Goal: Task Accomplishment & Management: Complete application form

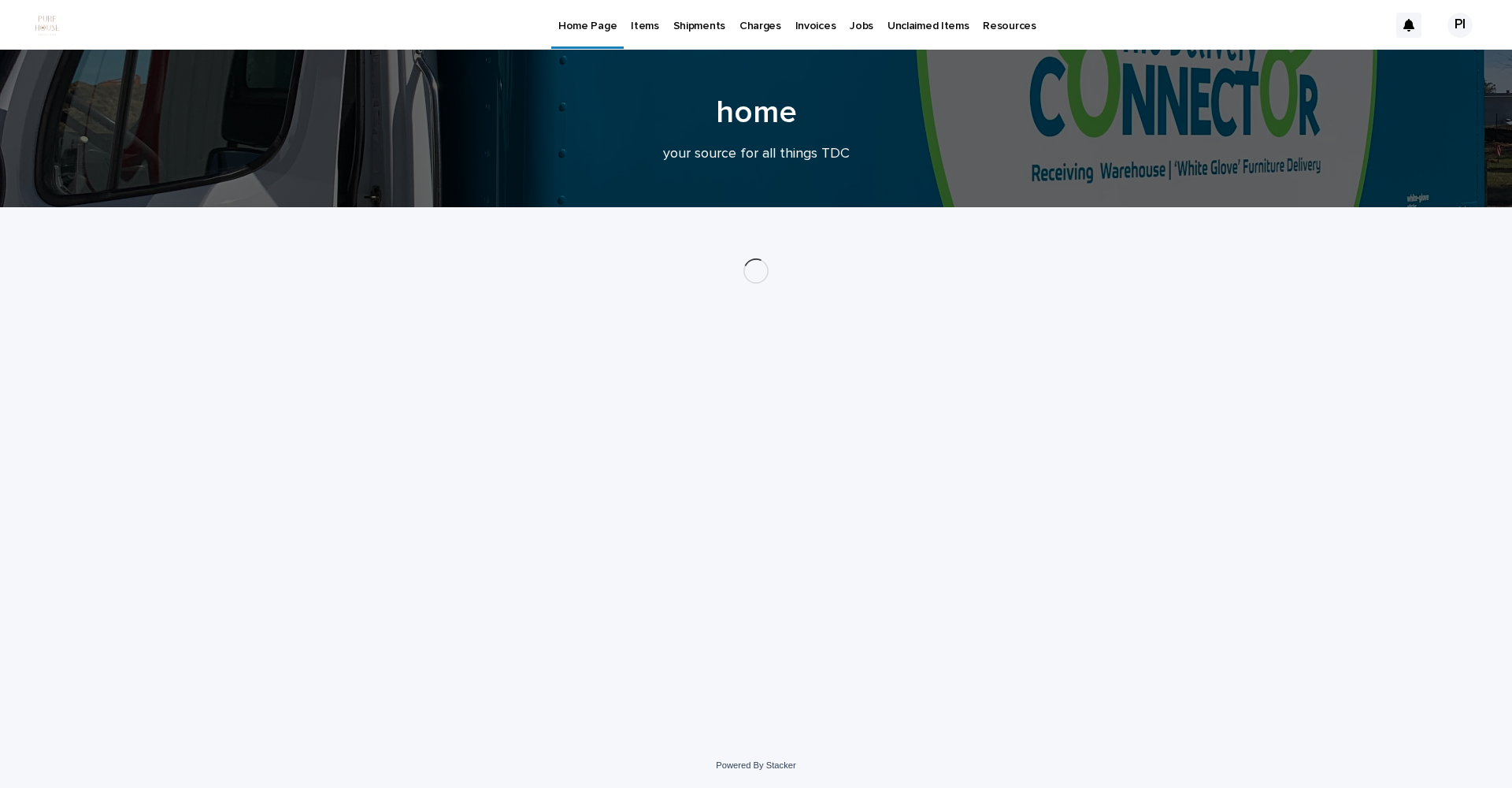
click at [850, 26] on p "Jobs" at bounding box center [862, 16] width 24 height 33
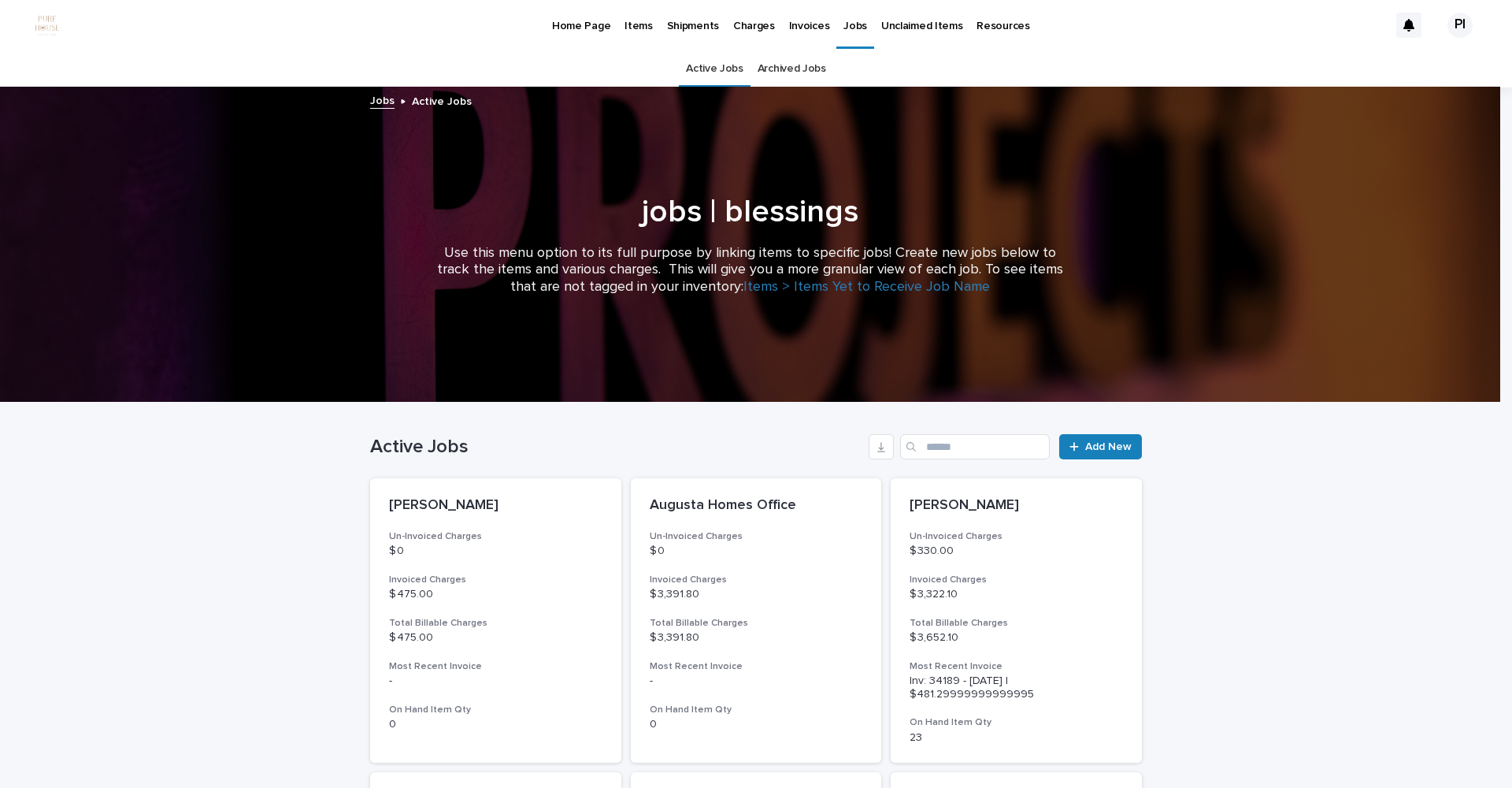
scroll to position [110, 0]
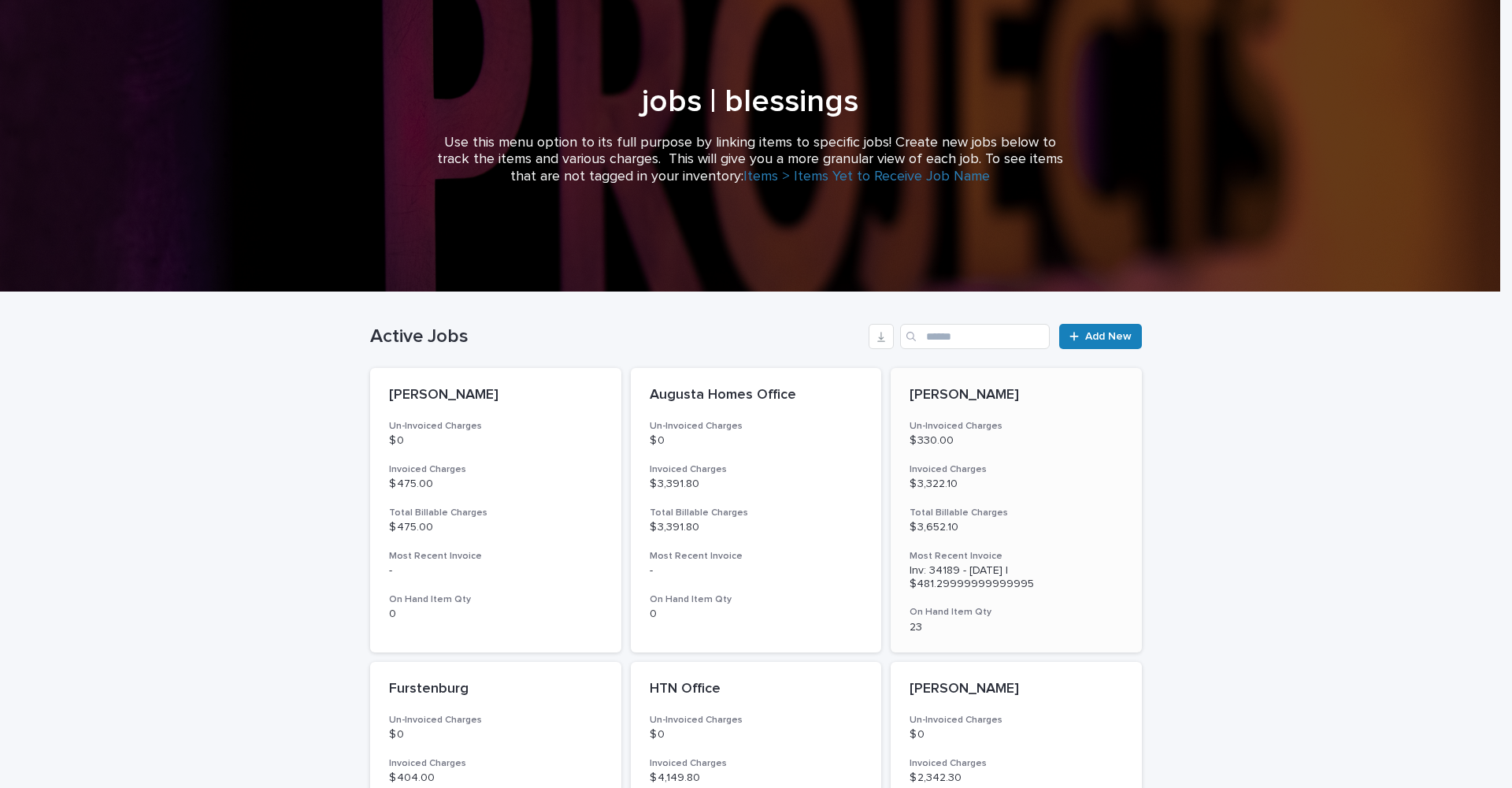
click at [958, 397] on p "[PERSON_NAME]" at bounding box center [1015, 396] width 213 height 17
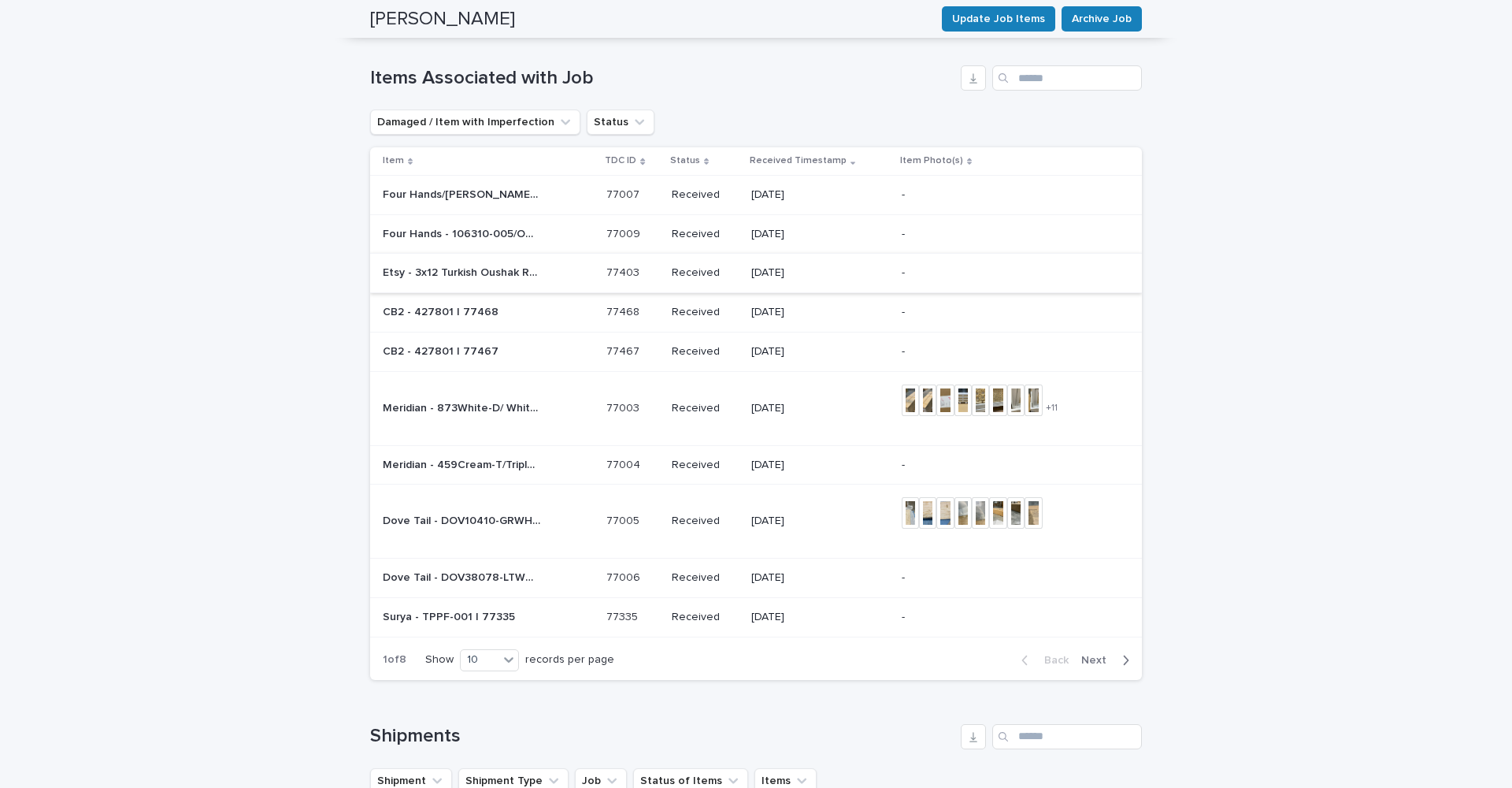
scroll to position [2235, 0]
click at [477, 652] on div "10" at bounding box center [479, 660] width 38 height 16
click at [490, 586] on div "30" at bounding box center [485, 590] width 57 height 19
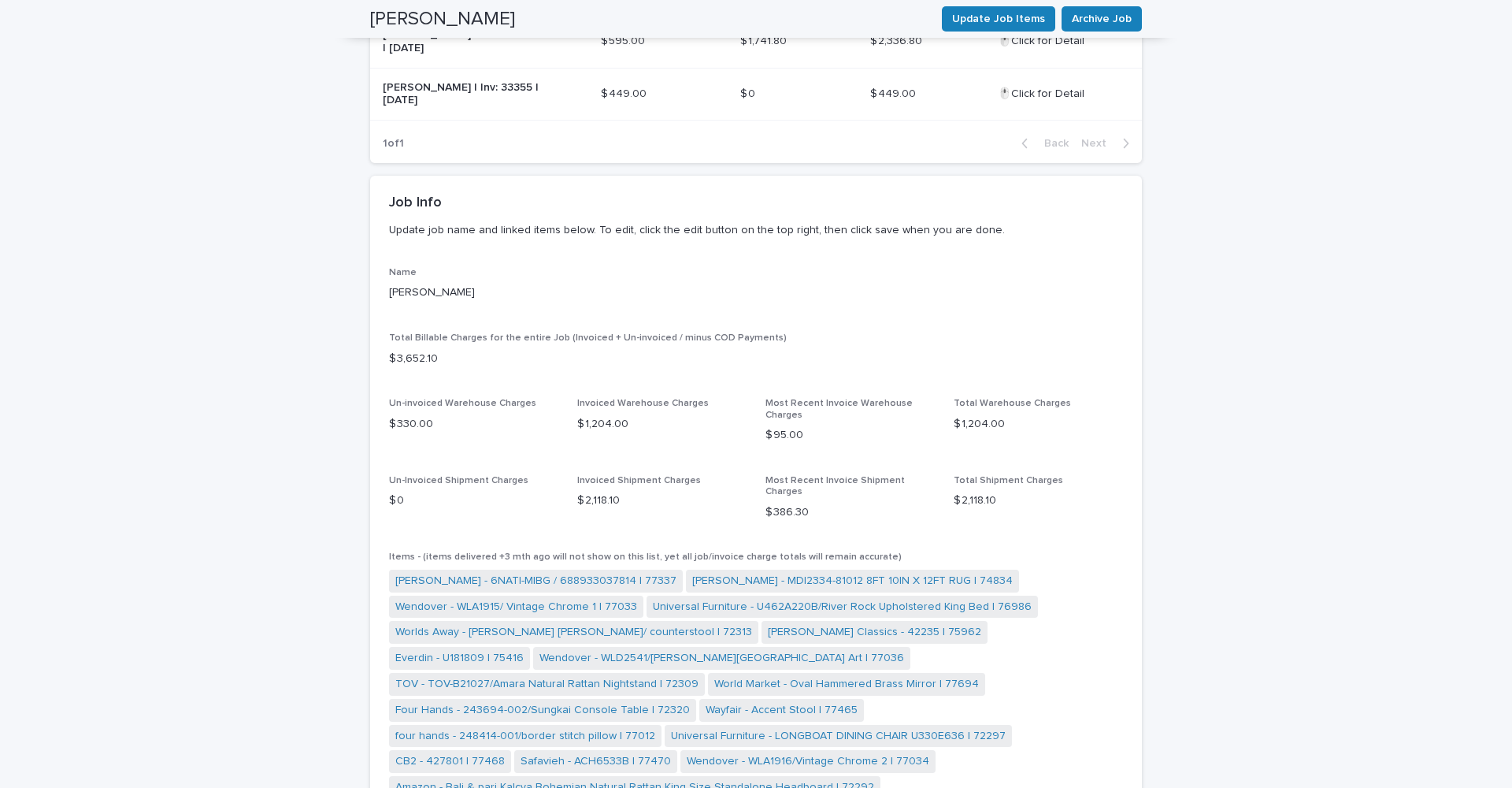
scroll to position [0, 0]
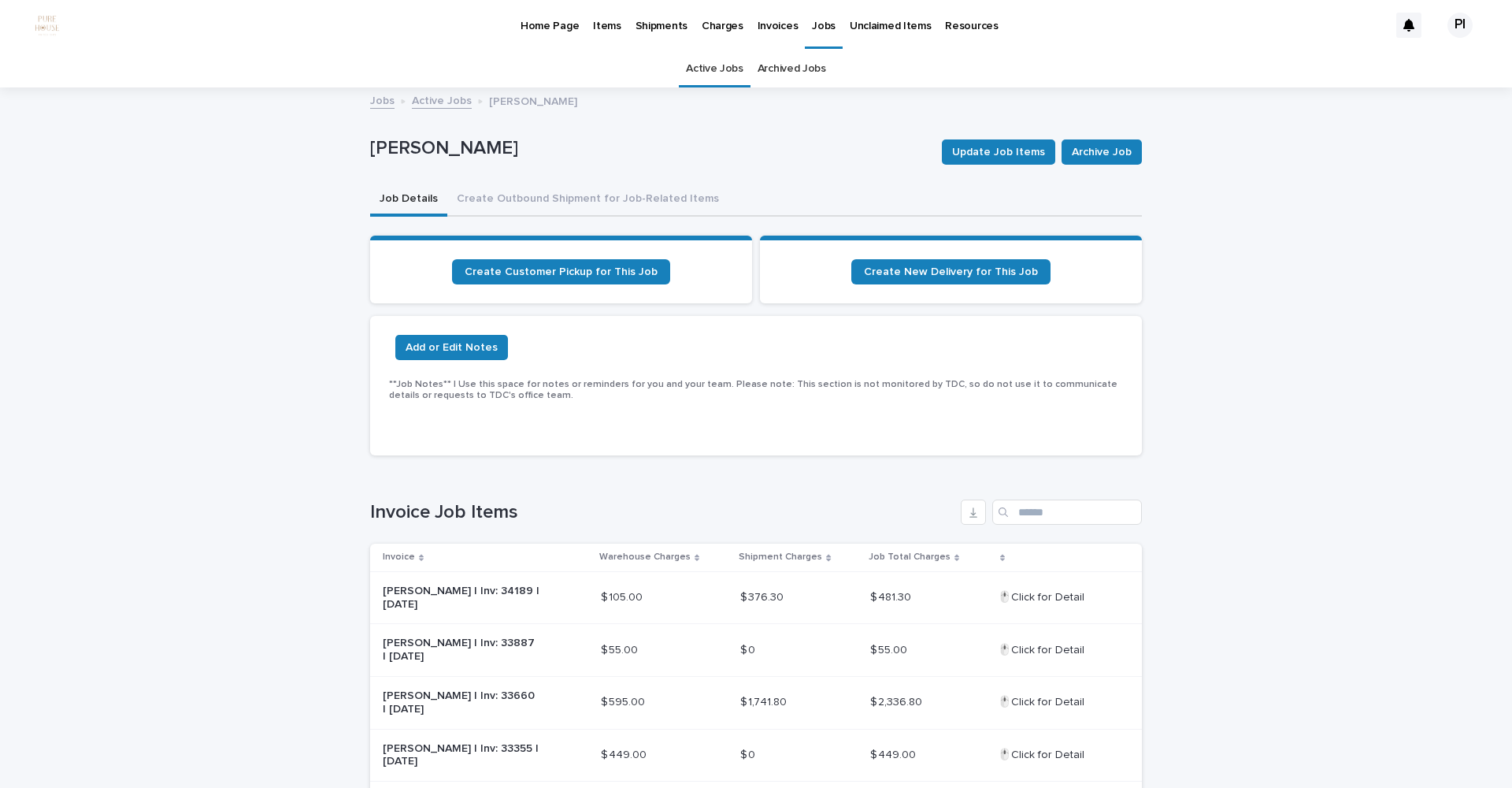
click at [814, 26] on p "Jobs" at bounding box center [824, 16] width 24 height 33
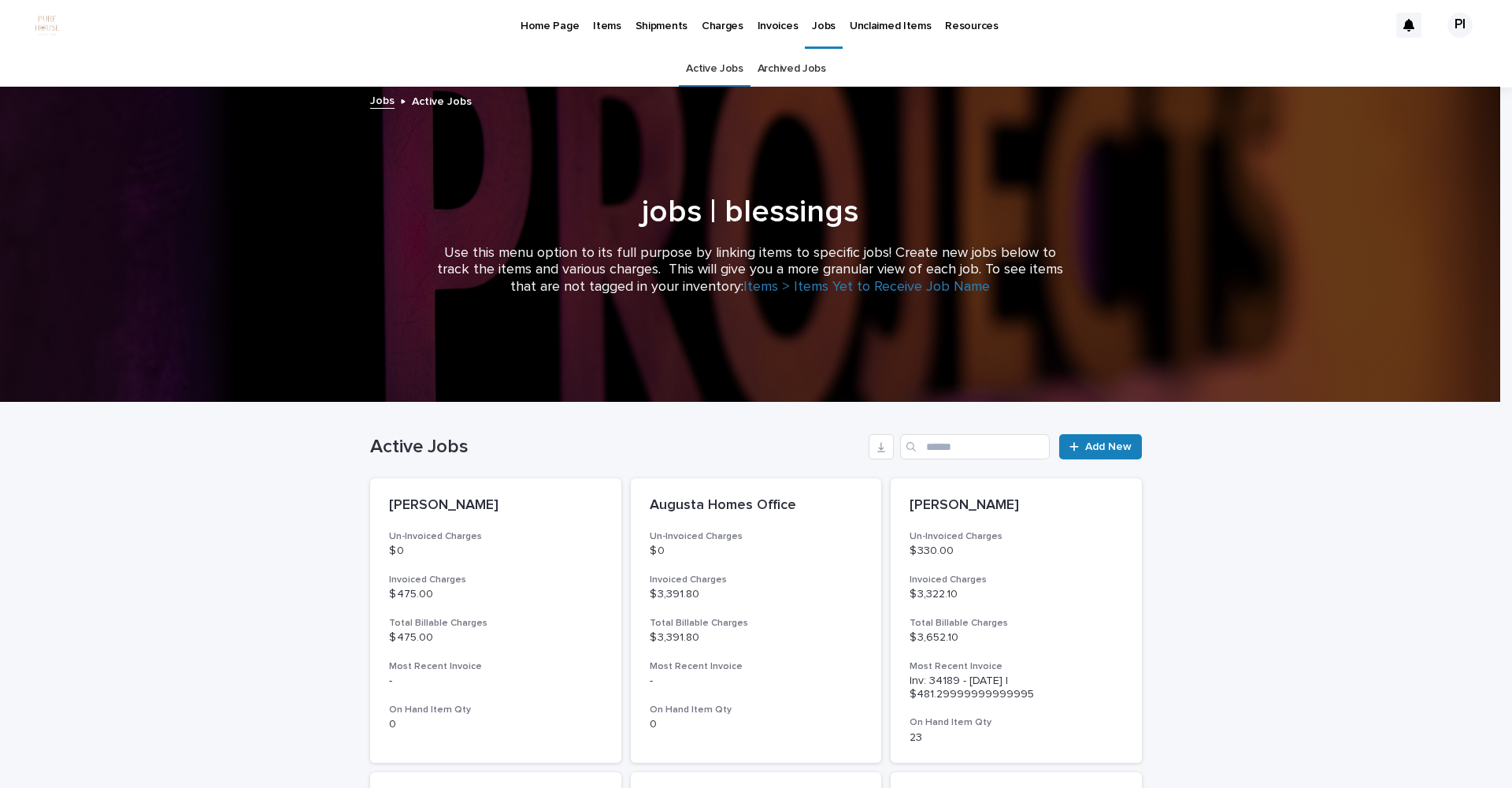
scroll to position [146, 0]
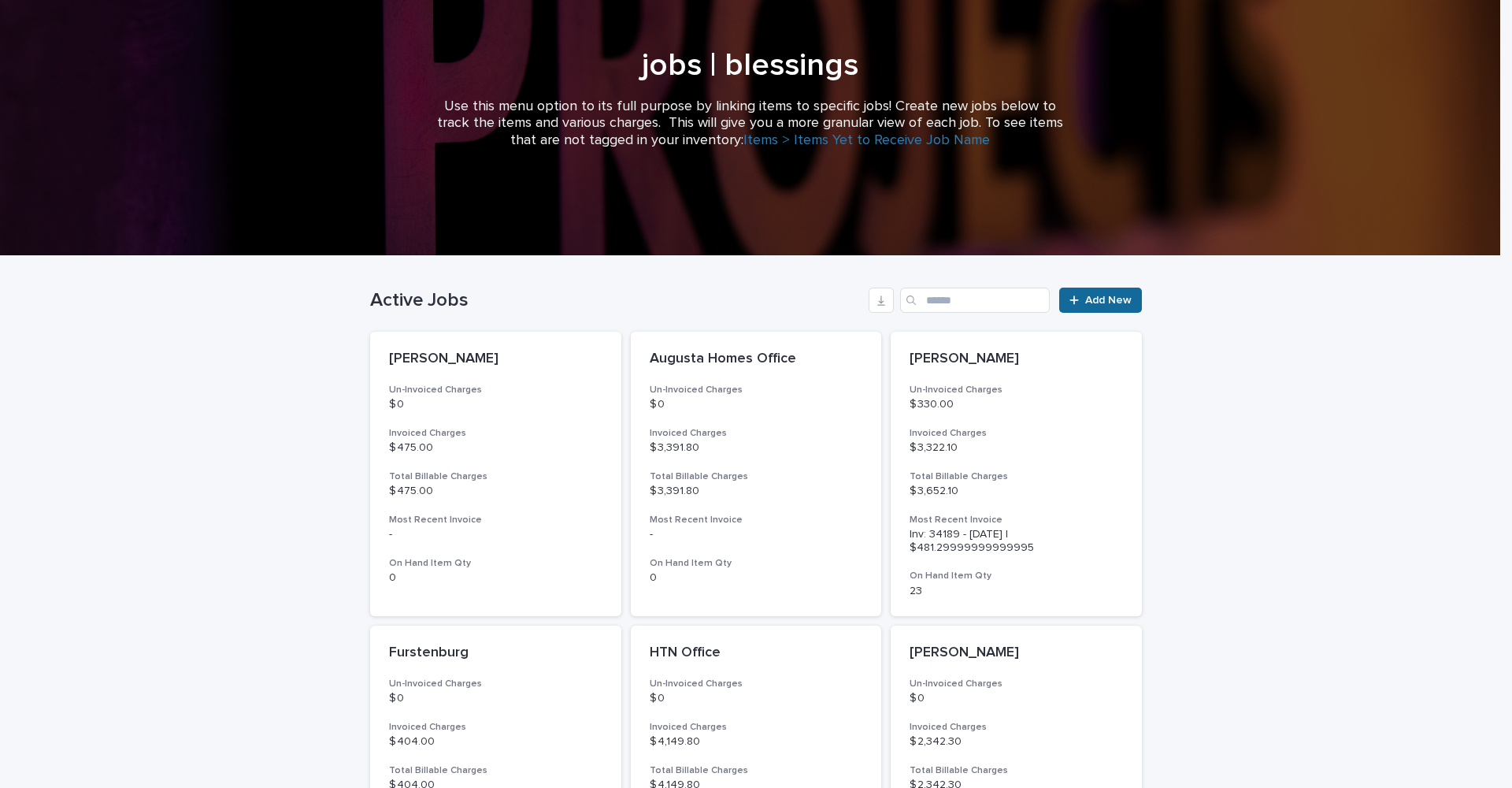
click at [1086, 305] on span "Add New" at bounding box center [1109, 300] width 46 height 11
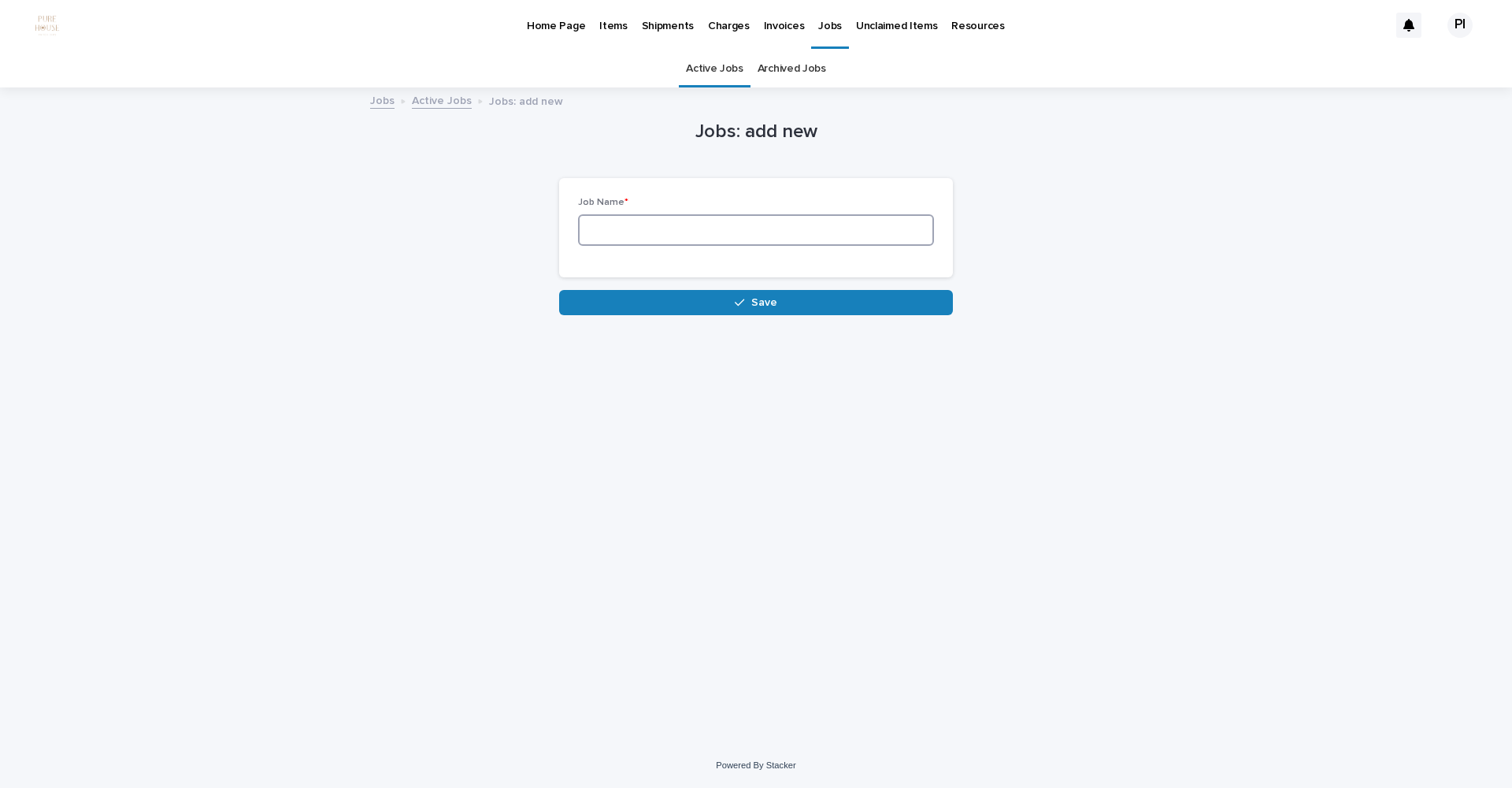
click at [652, 236] on input at bounding box center [756, 230] width 356 height 32
type input "******"
click at [634, 303] on button "Save" at bounding box center [756, 302] width 394 height 25
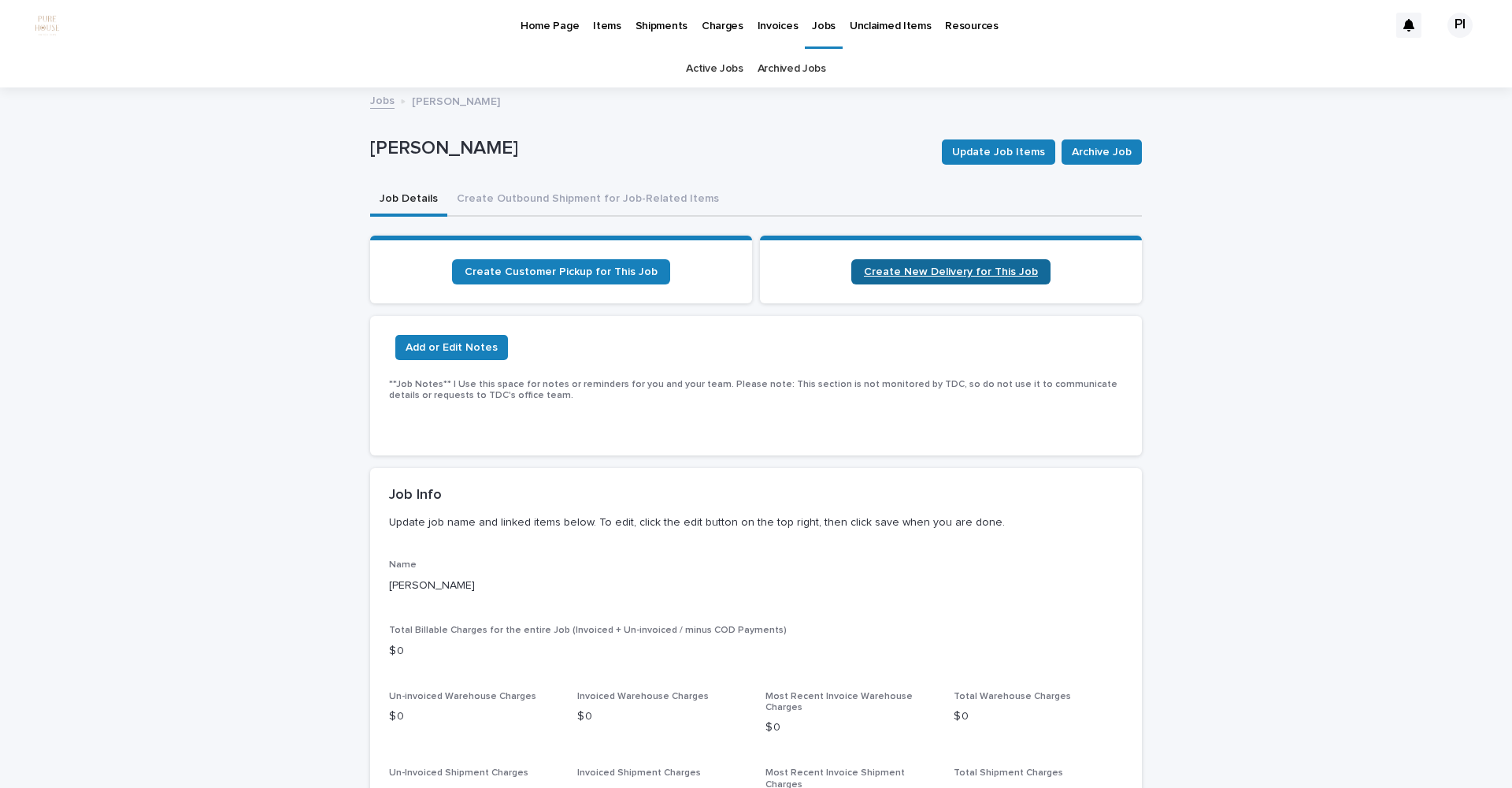
click at [967, 274] on span "Create New Delivery for This Job" at bounding box center [950, 272] width 174 height 11
click at [607, 27] on p "Items" at bounding box center [607, 16] width 27 height 33
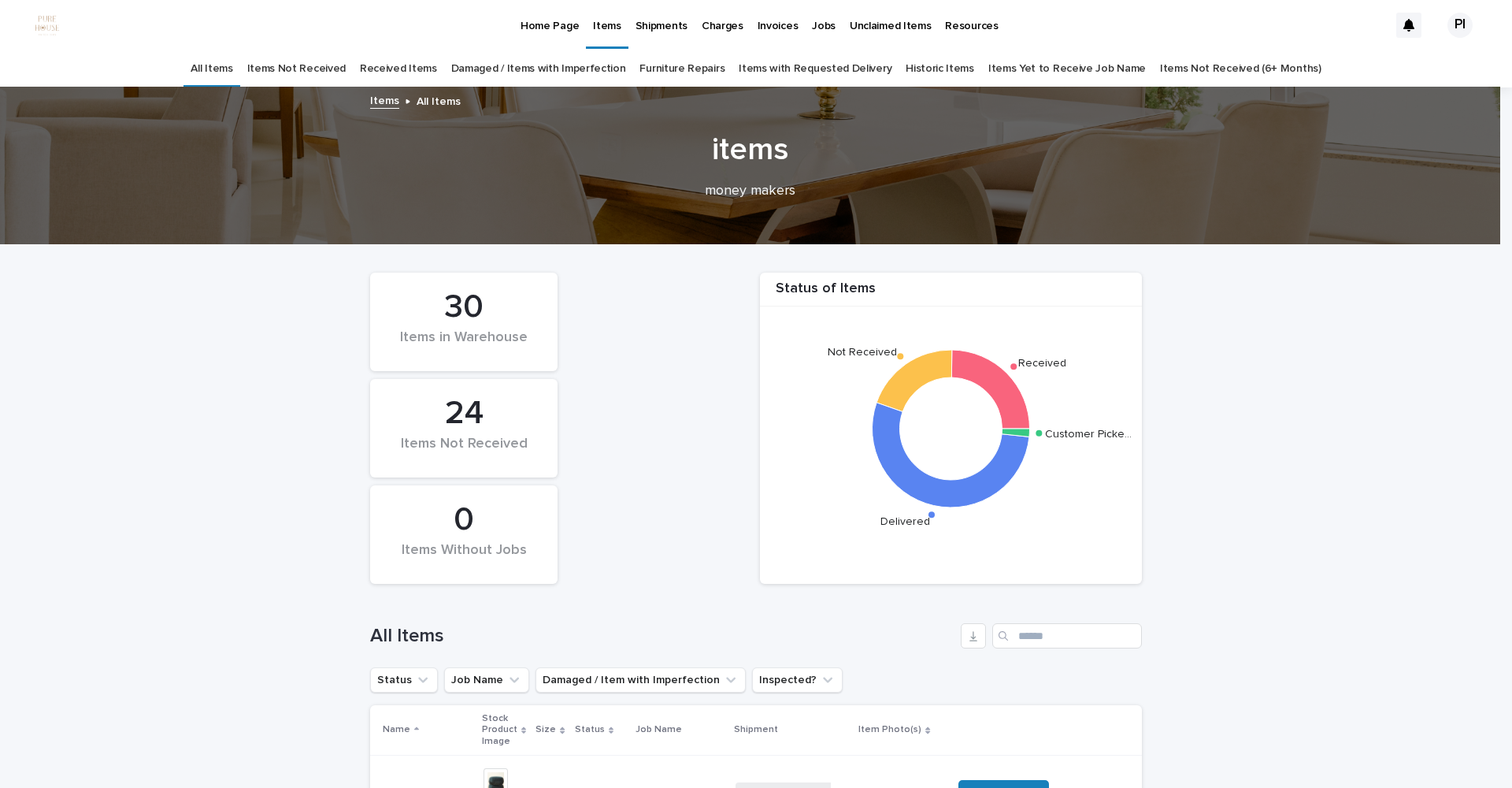
click at [528, 27] on p "Home Page" at bounding box center [550, 16] width 58 height 33
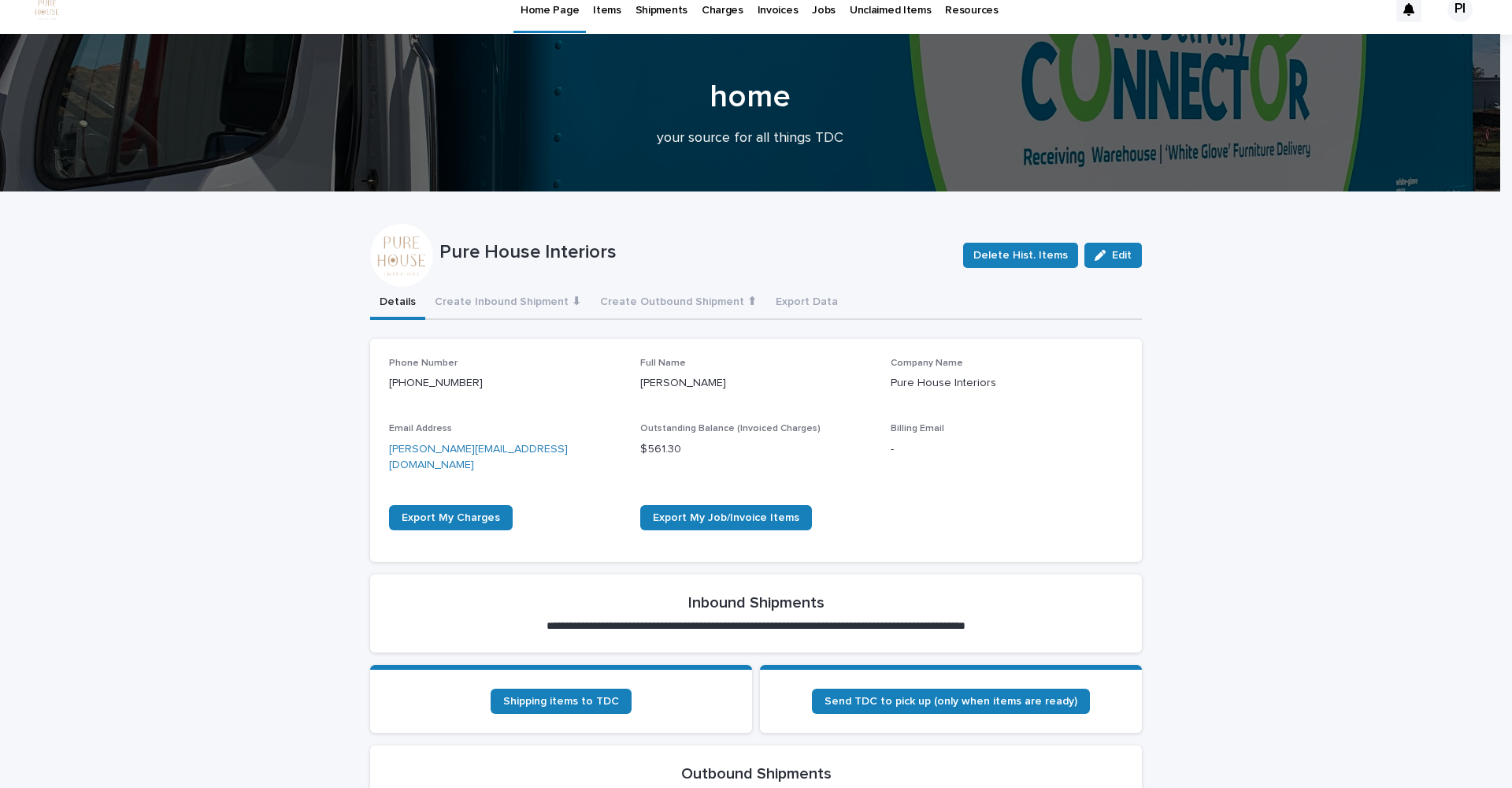
scroll to position [155, 0]
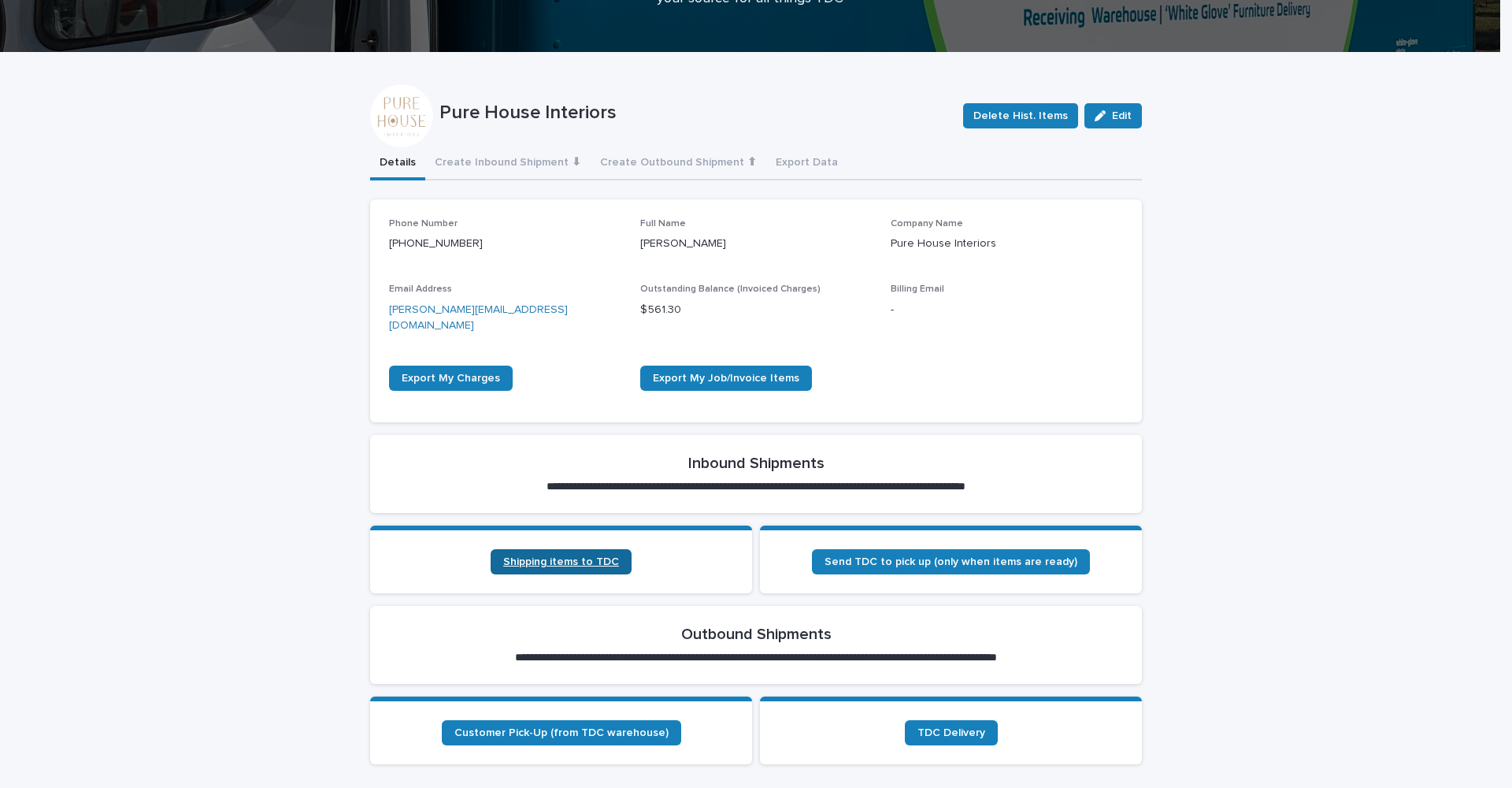
click at [578, 556] on span "Shipping items to TDC" at bounding box center [561, 561] width 116 height 11
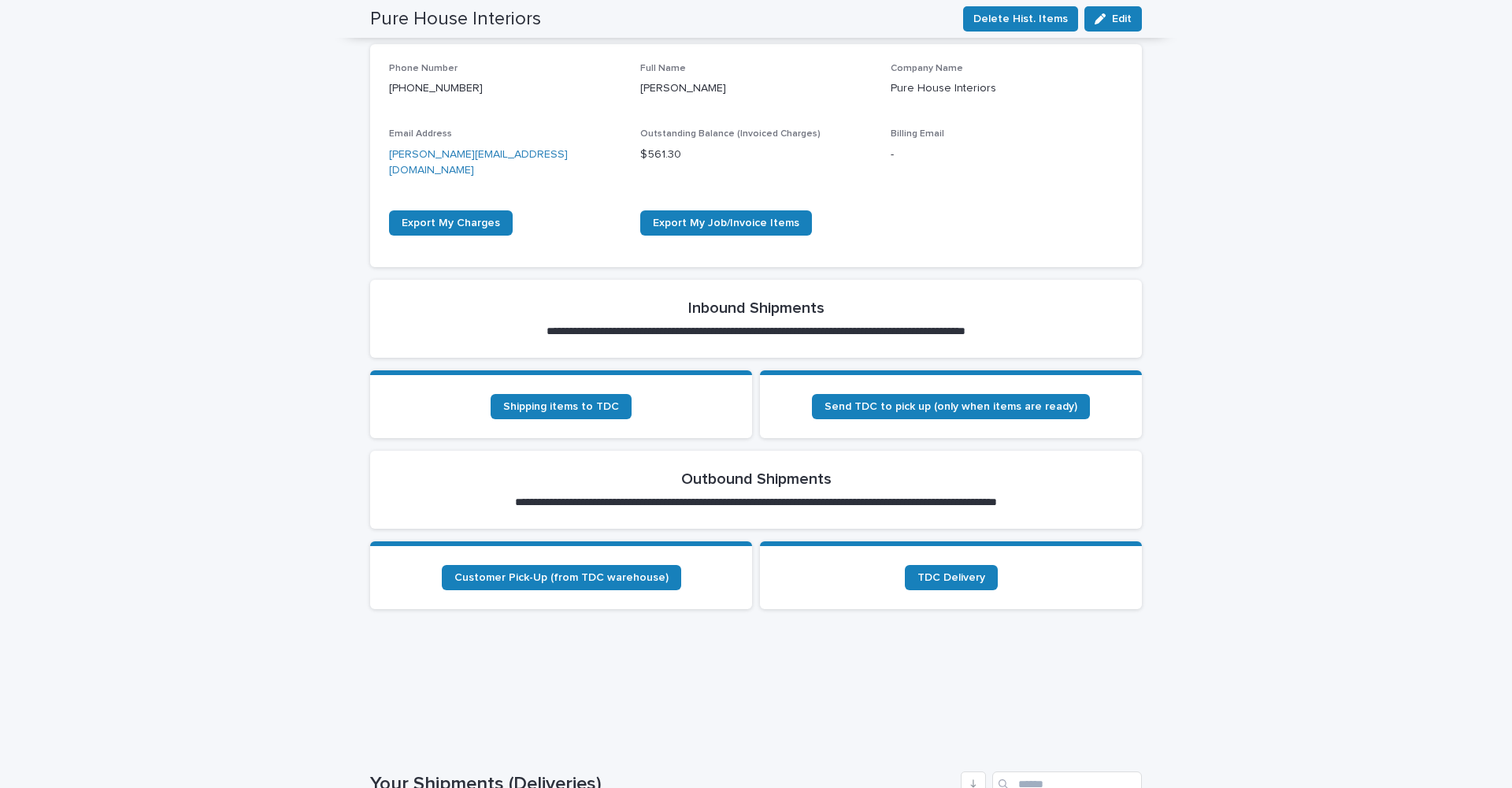
scroll to position [69, 0]
